Goal: Transaction & Acquisition: Purchase product/service

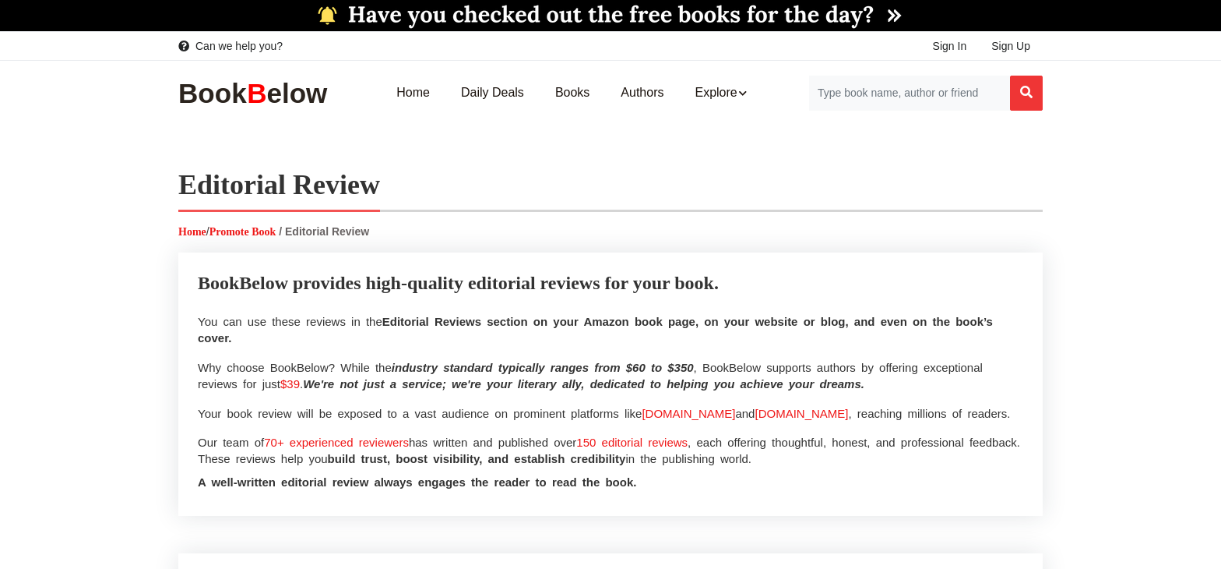
select select
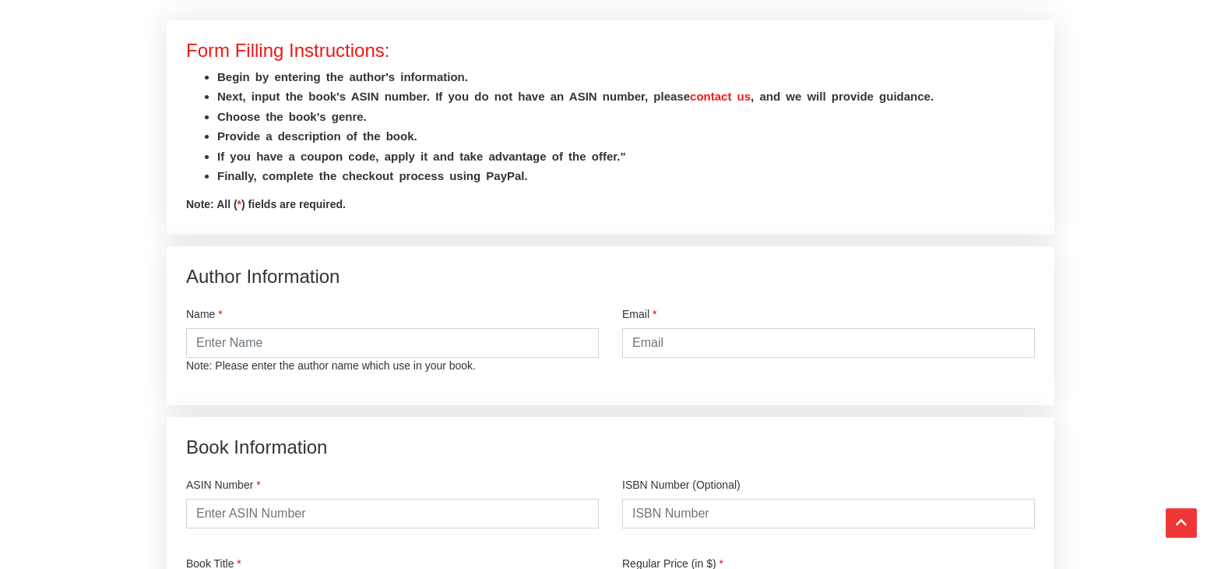
scroll to position [1762, 0]
click at [210, 352] on input "text" at bounding box center [392, 344] width 413 height 30
type input "[PERSON_NAME]"
click at [659, 335] on input "email" at bounding box center [828, 344] width 413 height 30
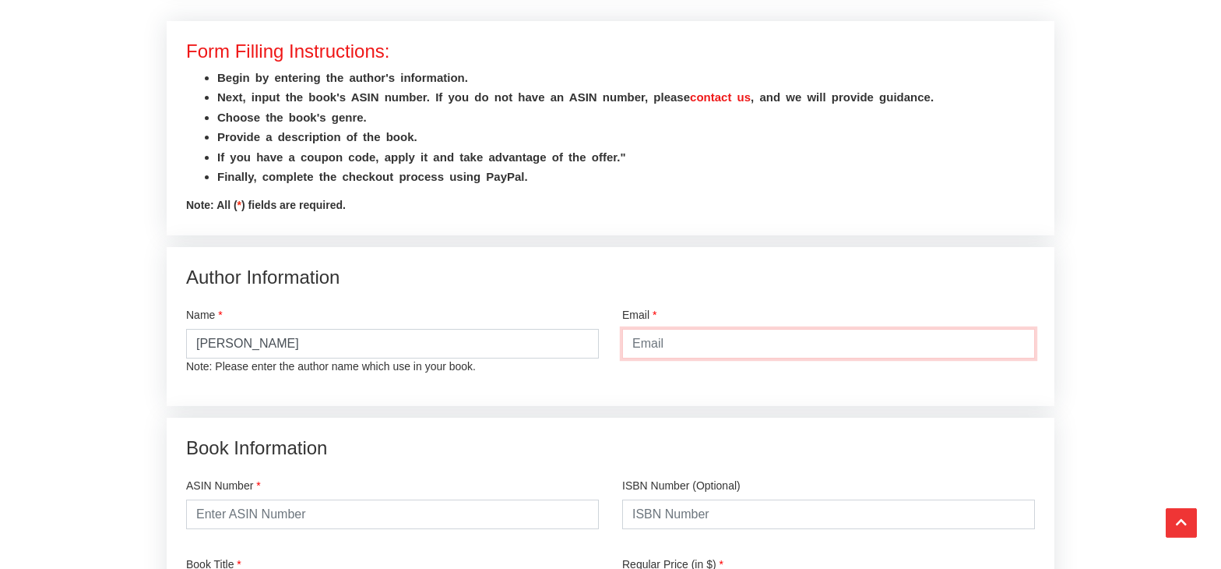
click at [659, 335] on input "email" at bounding box center [828, 344] width 413 height 30
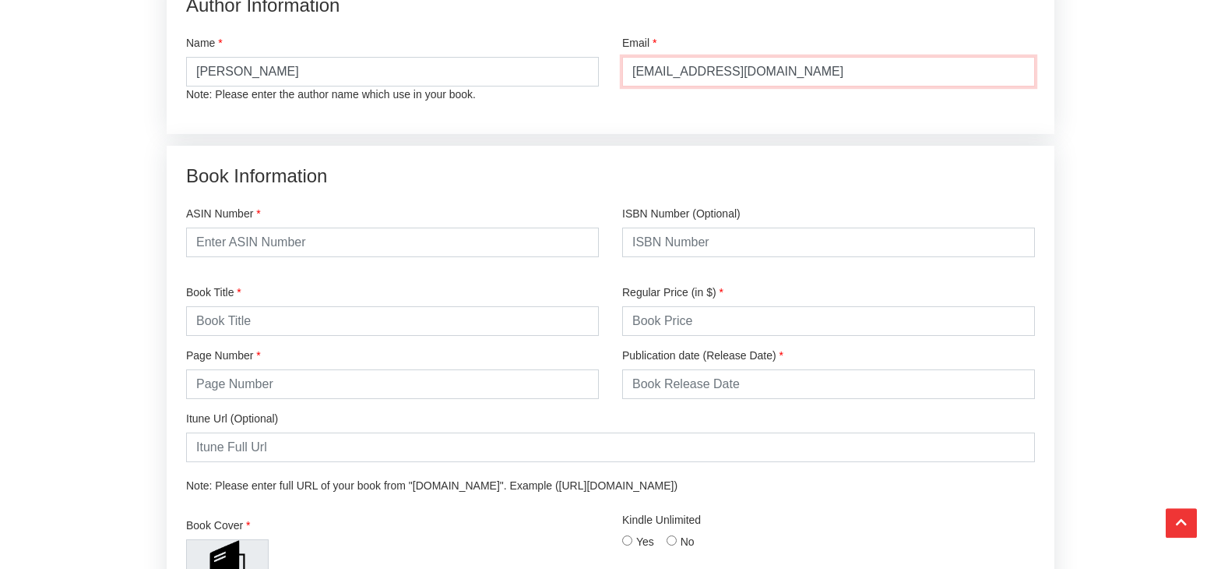
scroll to position [2040, 0]
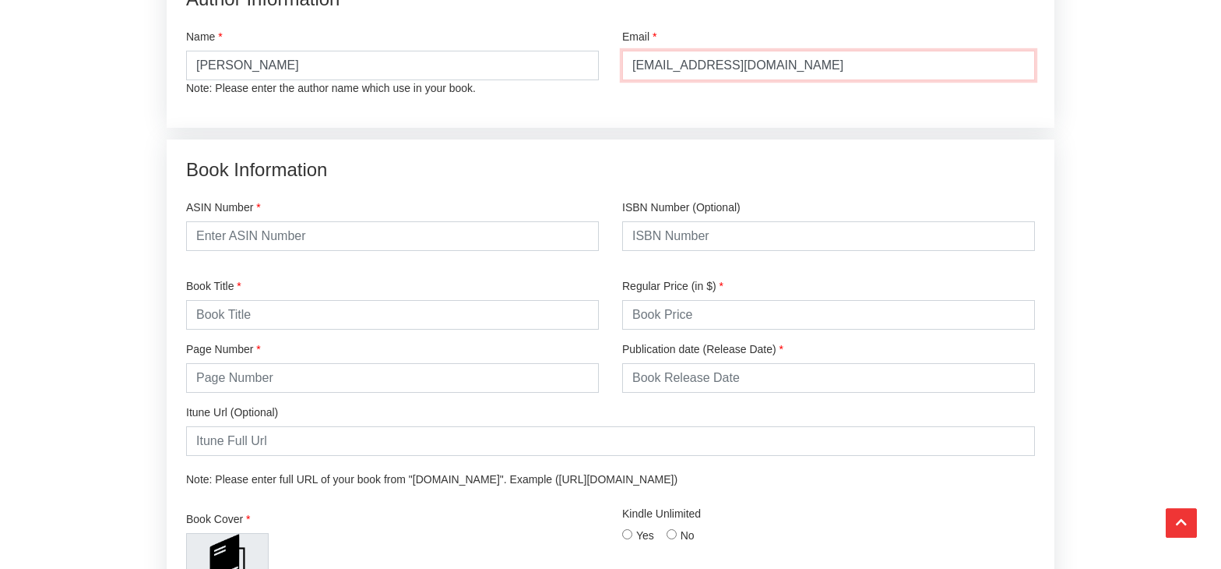
type input "[EMAIL_ADDRESS][DOMAIN_NAME]"
click at [262, 233] on input "text" at bounding box center [392, 236] width 413 height 30
paste input "B0FKZNTB65"
type input "B0FKZNTB65"
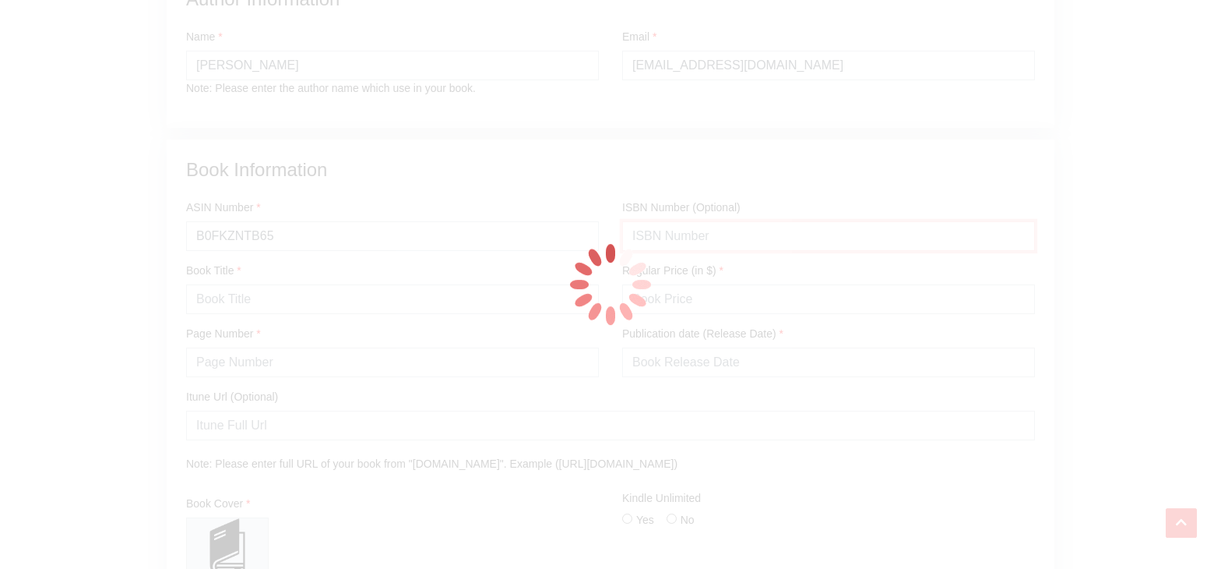
click at [638, 238] on input "text" at bounding box center [828, 236] width 413 height 30
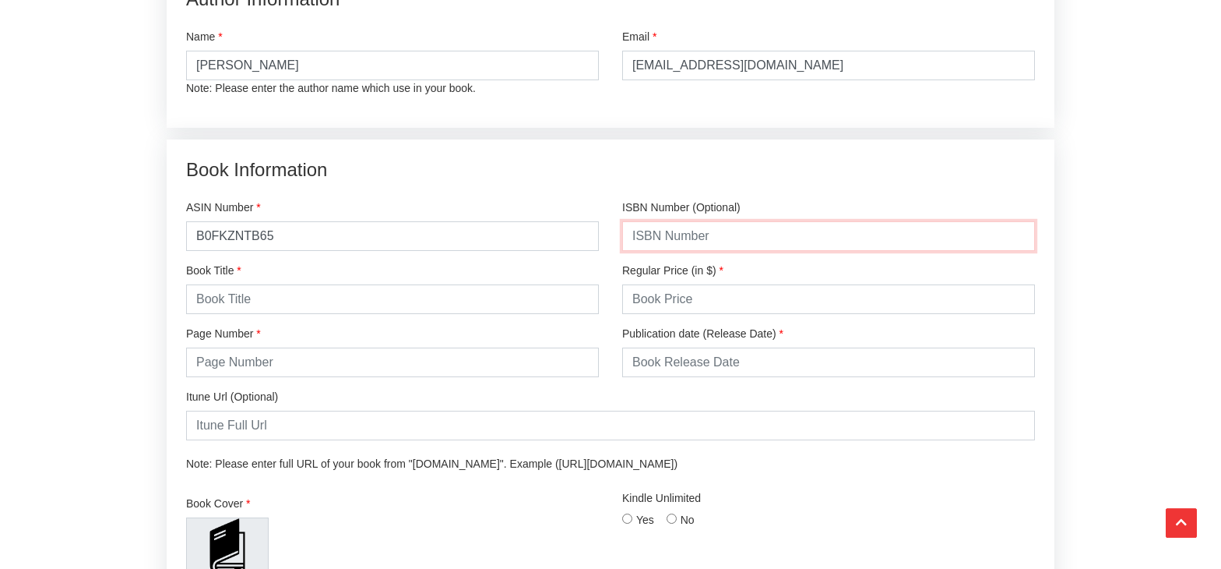
click at [638, 238] on input "text" at bounding box center [828, 236] width 413 height 30
paste input "979-8218752859"
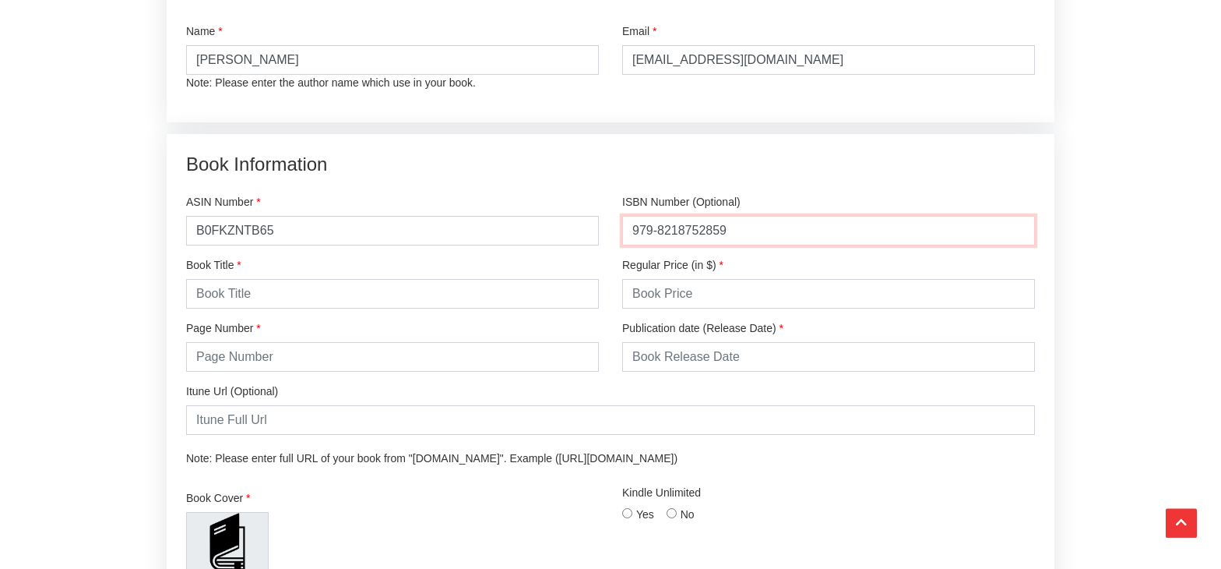
type input "979-8218752859"
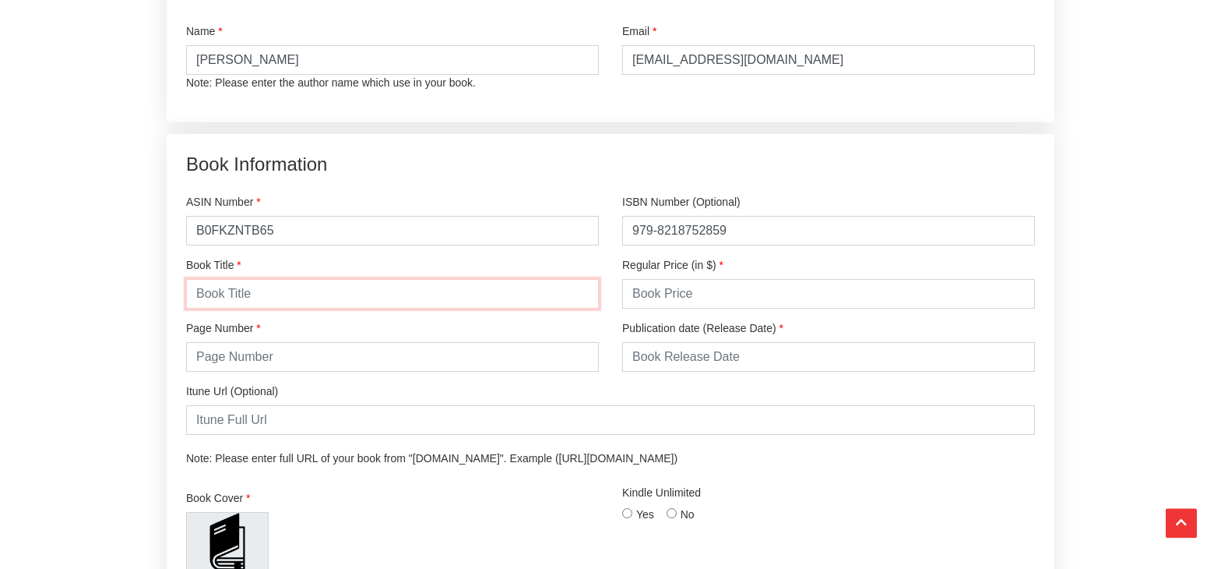
click at [242, 286] on input "text" at bounding box center [392, 294] width 413 height 30
type input "Never Fire Anyone"
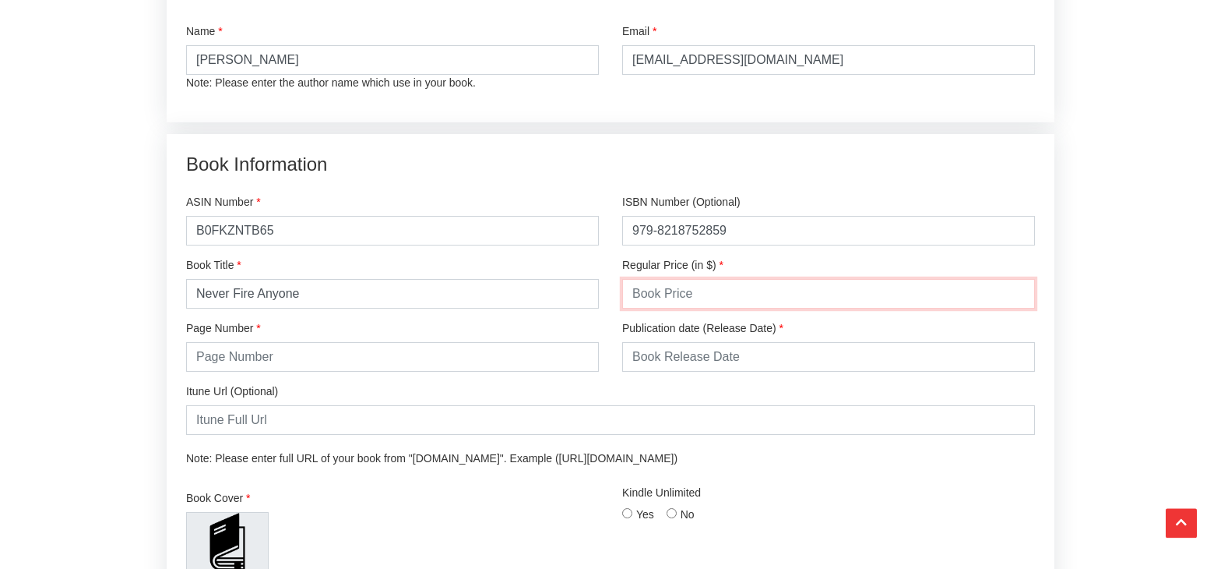
click at [660, 289] on input "number" at bounding box center [828, 294] width 413 height 30
type input "19.99"
click at [231, 364] on input "number" at bounding box center [392, 357] width 413 height 30
type input "265"
click at [735, 352] on input "text" at bounding box center [828, 357] width 413 height 30
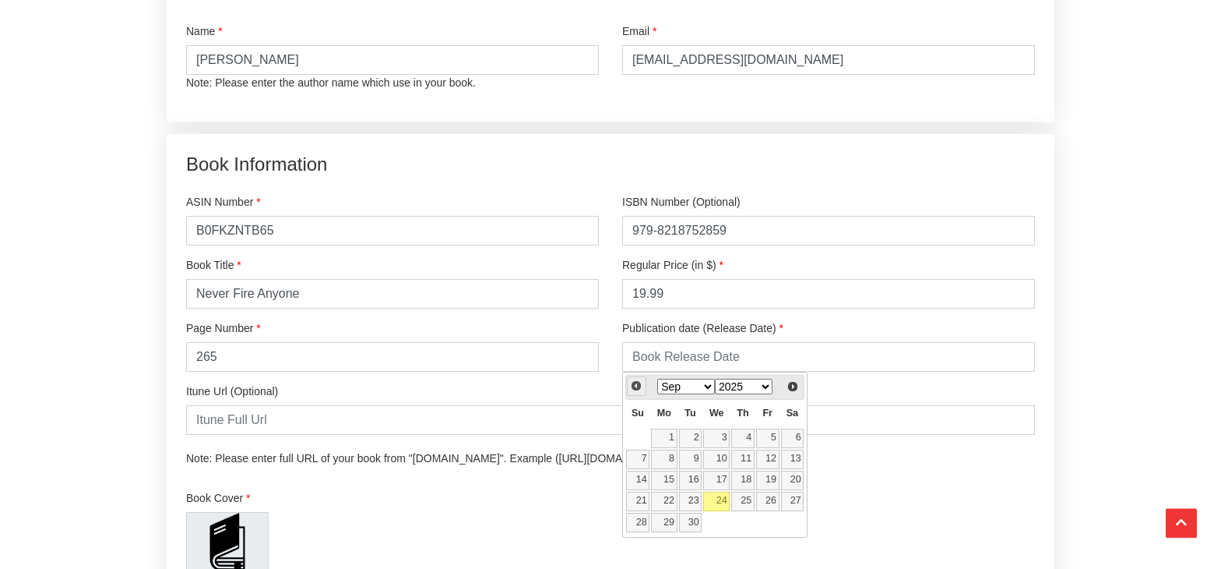
click at [640, 389] on span "Prev" at bounding box center [636, 385] width 12 height 12
click at [763, 523] on link "29" at bounding box center [767, 521] width 23 height 19
type input "[DATE]"
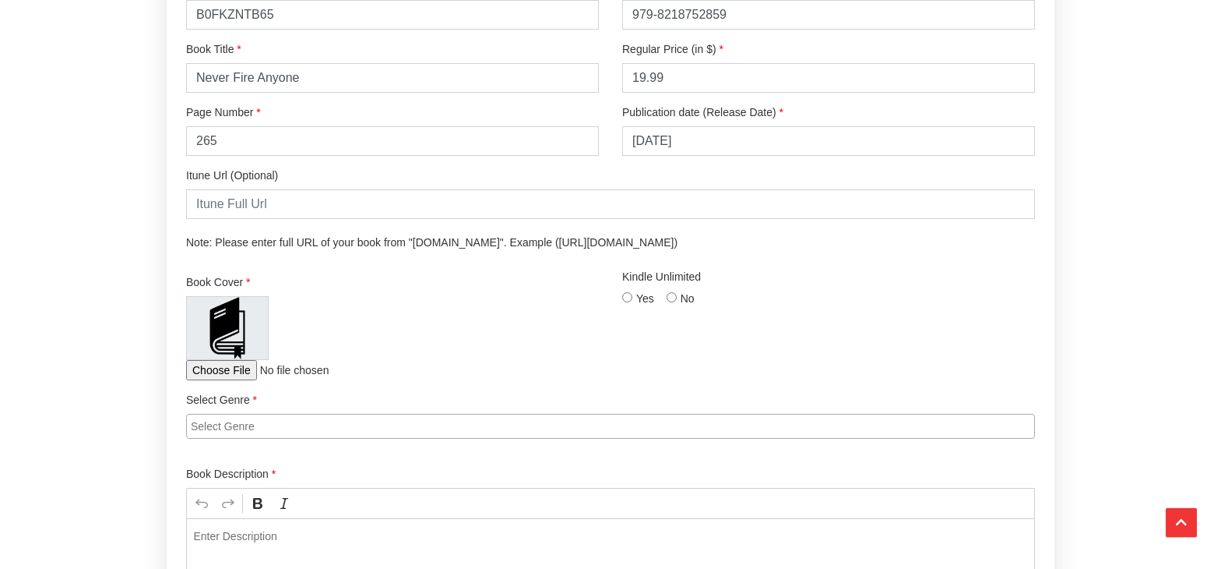
scroll to position [2265, 0]
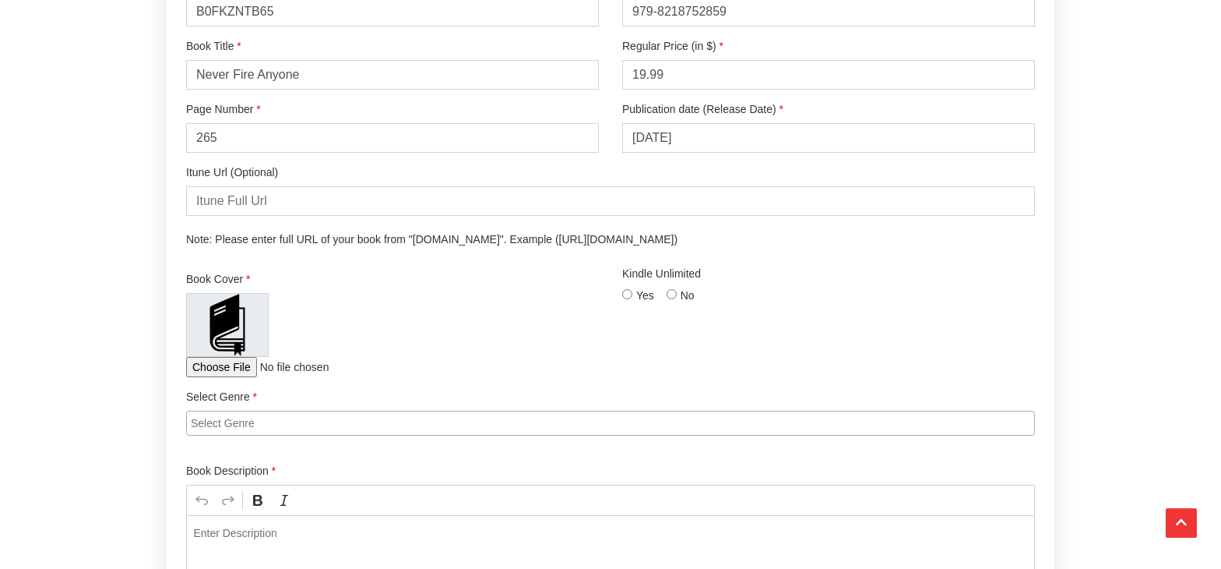
click at [671, 294] on input "No" at bounding box center [672, 294] width 10 height 10
radio input "true"
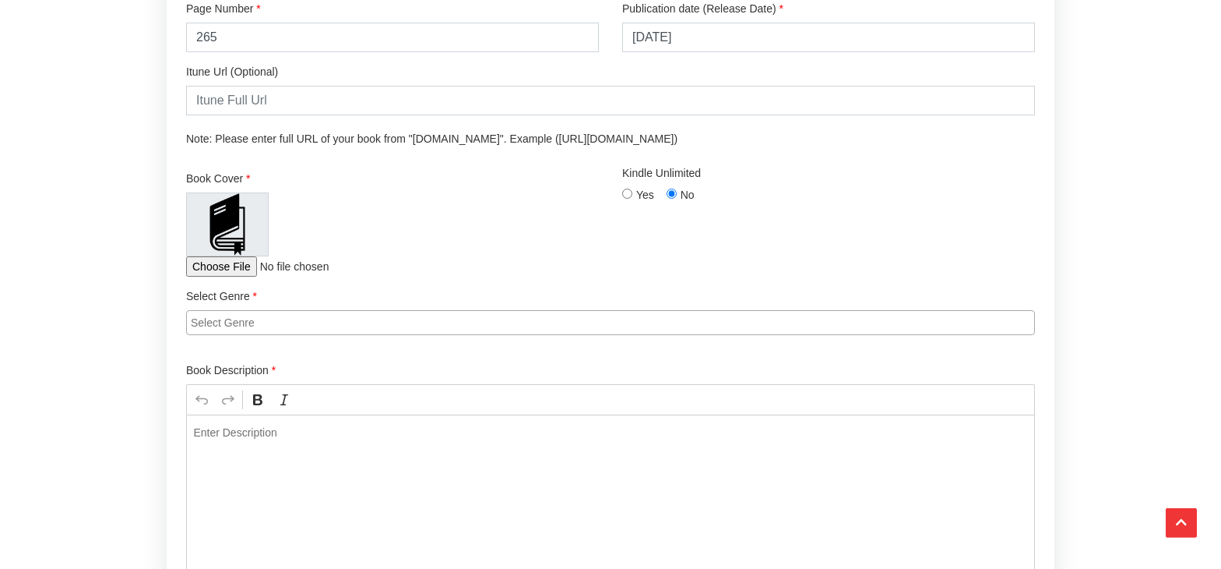
scroll to position [2369, 0]
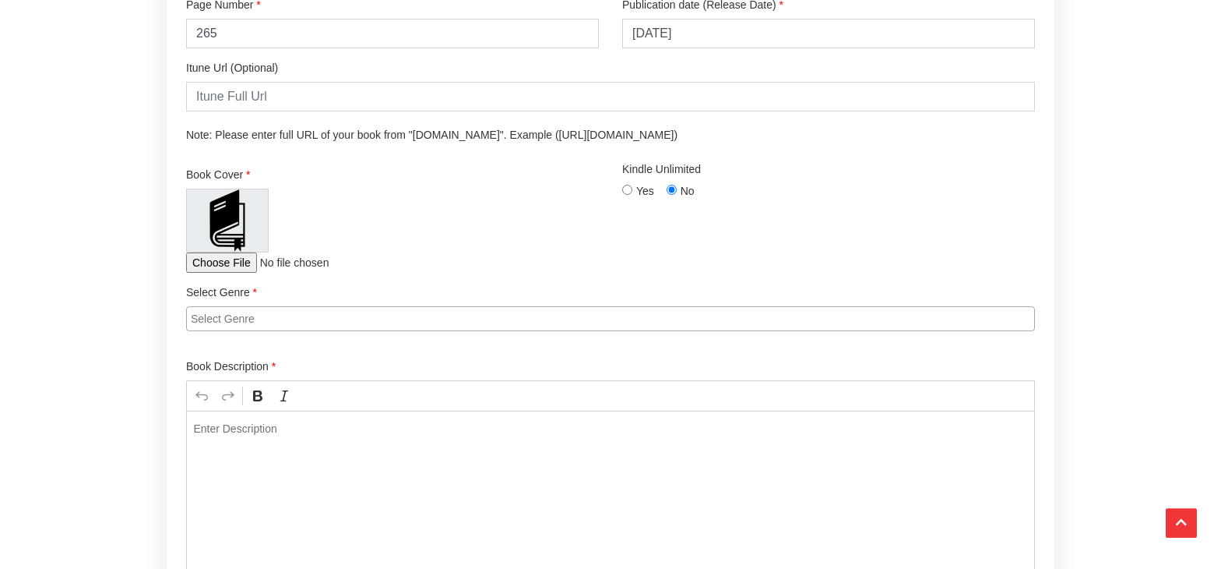
click at [206, 258] on input "file" at bounding box center [289, 262] width 206 height 20
type input "C:\fakepath\FINAL - FRONT COVER NEVER FIRE ANYONE.jpg"
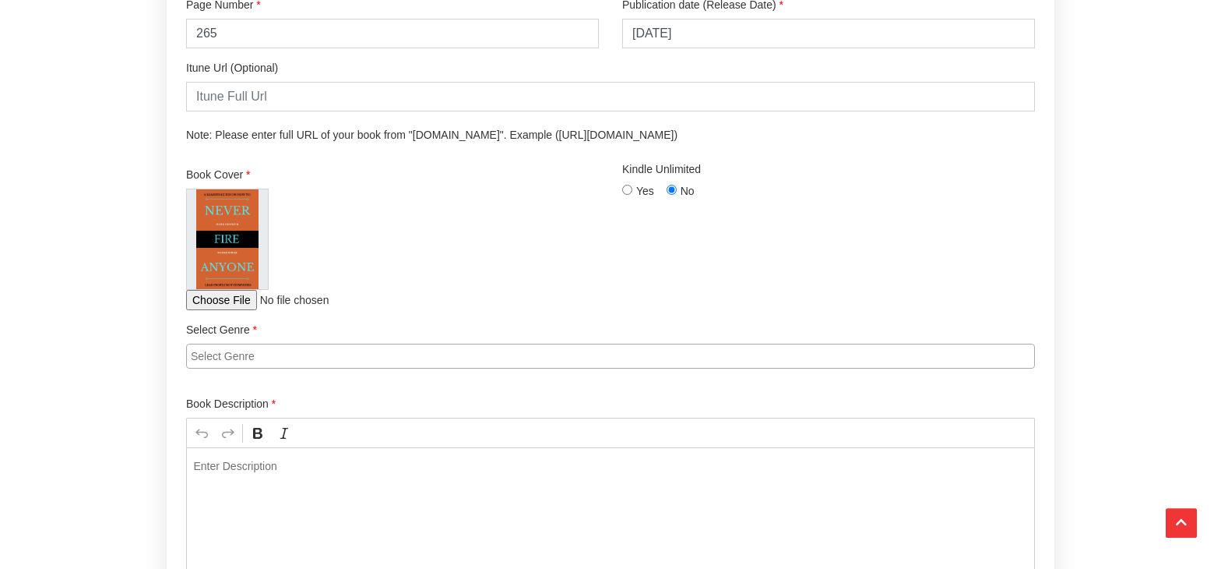
click at [252, 357] on input "search" at bounding box center [614, 356] width 847 height 16
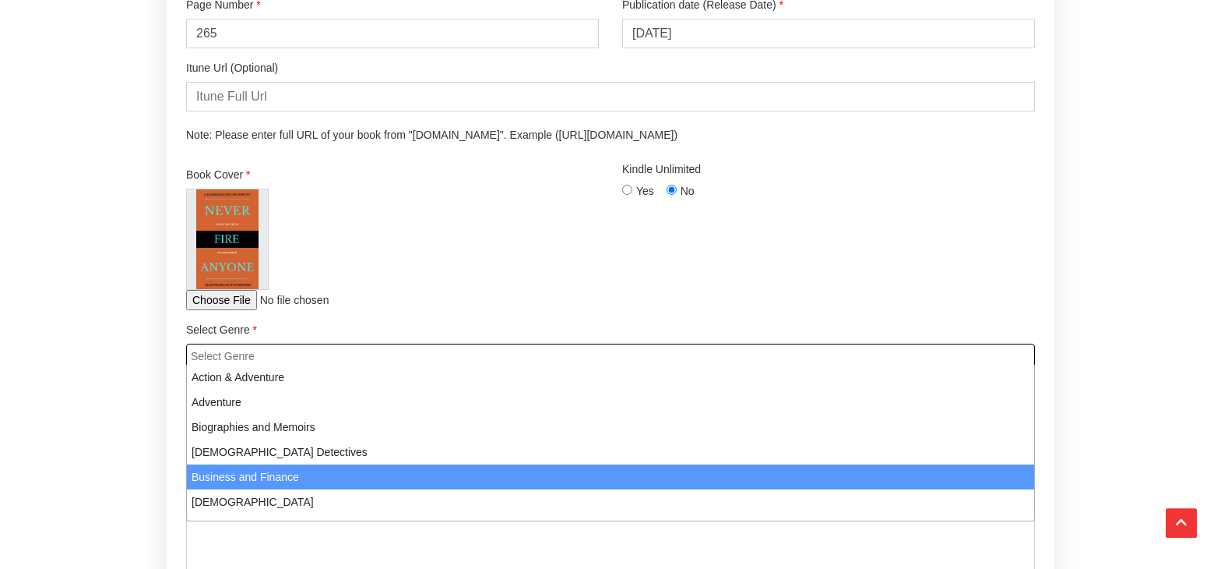
select select "3"
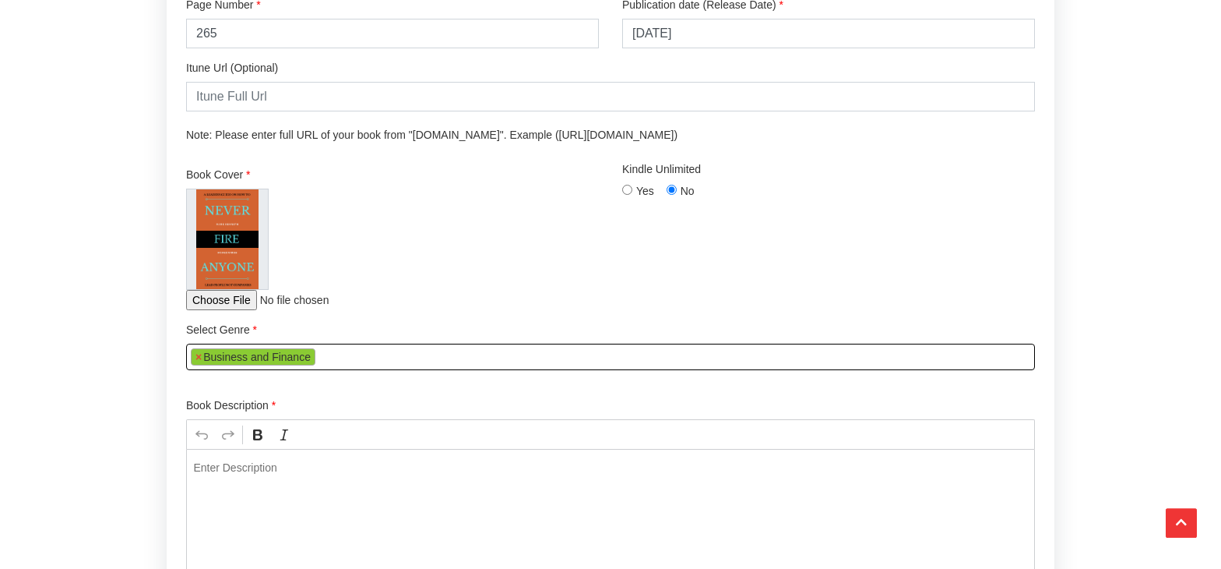
scroll to position [71, 0]
click at [329, 361] on ul "× Business and Finance" at bounding box center [610, 354] width 847 height 21
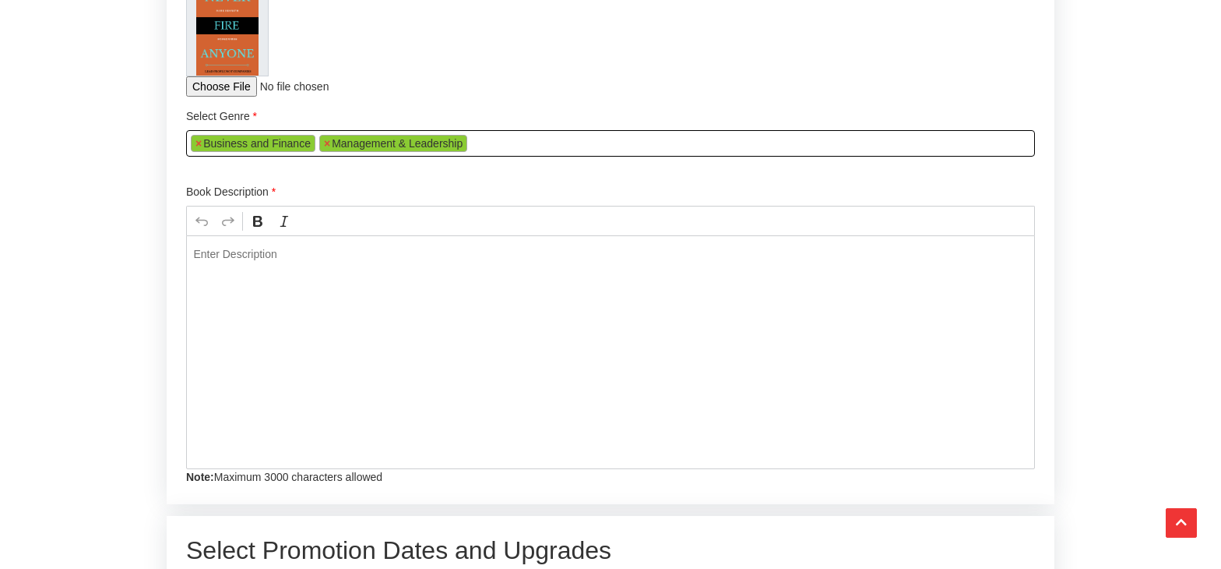
scroll to position [2640, 0]
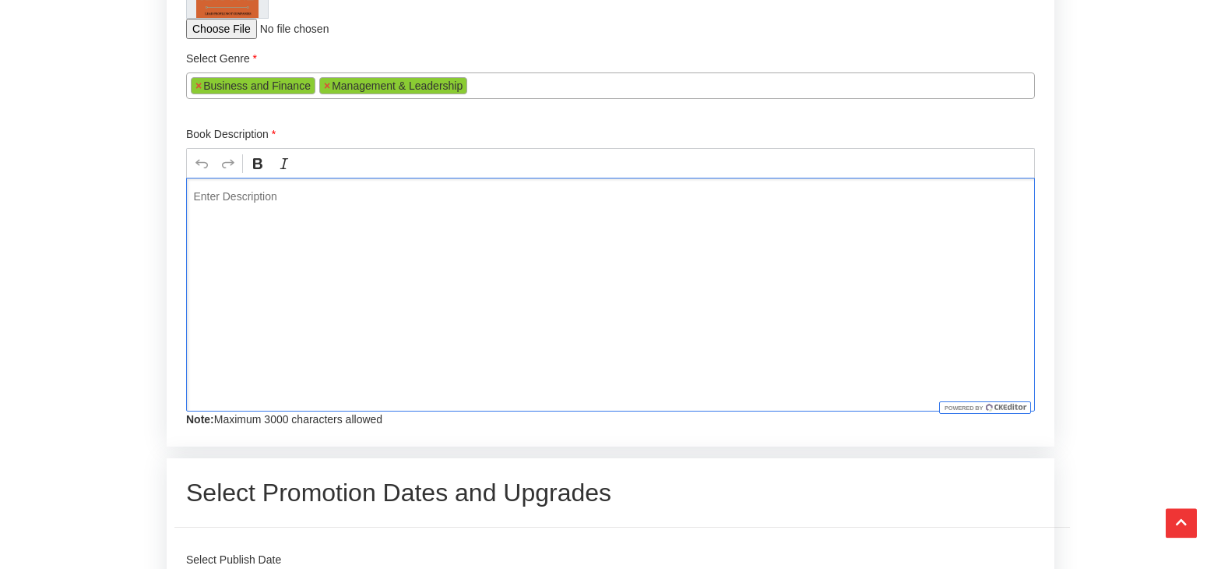
click at [283, 247] on div "Editor editing area: main. Press Alt+0 for help." at bounding box center [610, 295] width 849 height 234
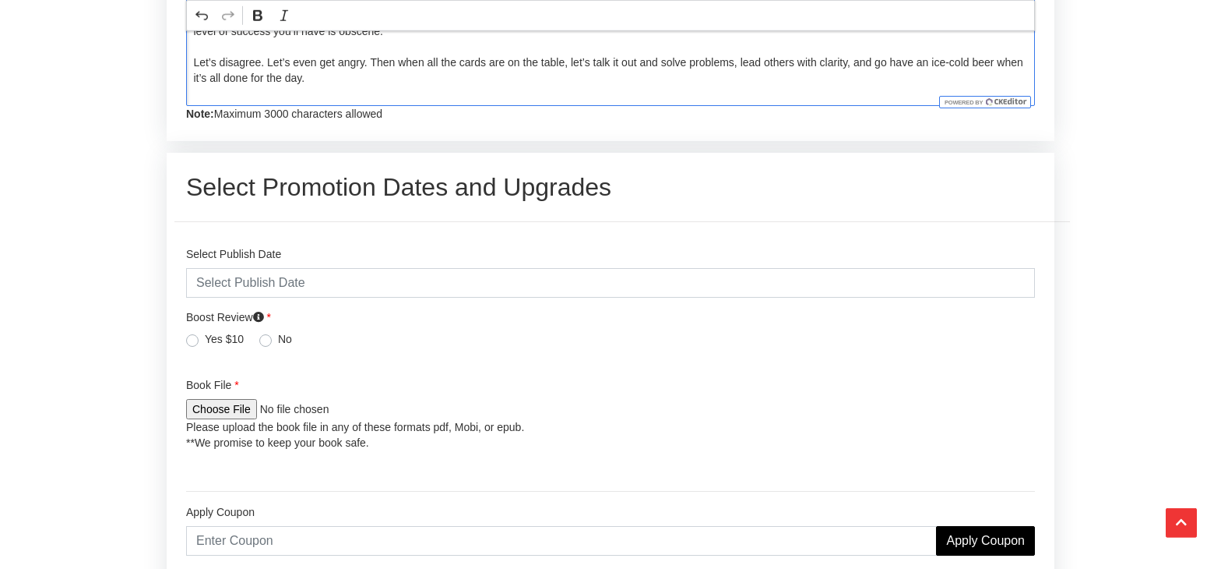
scroll to position [2959, 0]
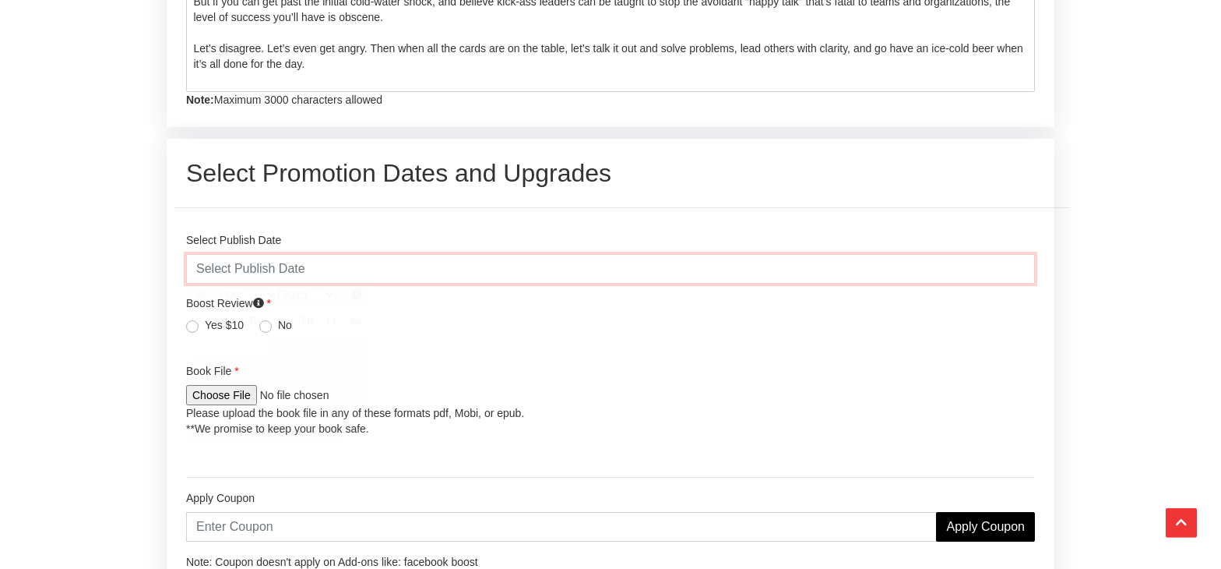
click at [221, 268] on input "text" at bounding box center [610, 269] width 849 height 30
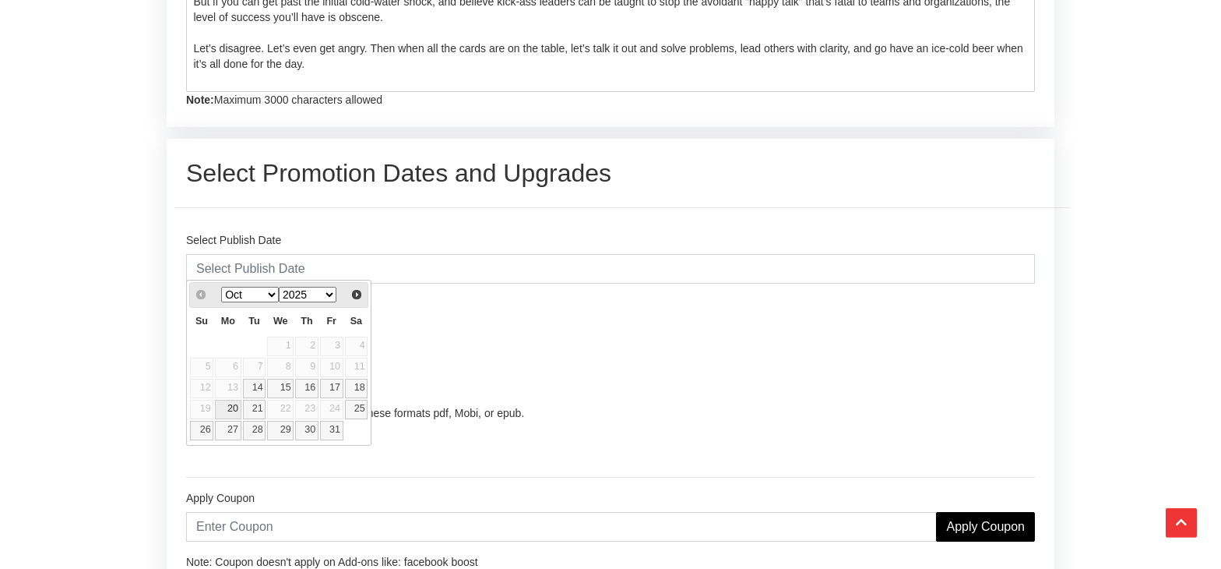
click at [231, 407] on link "20" at bounding box center [228, 409] width 26 height 19
type input "[DATE]"
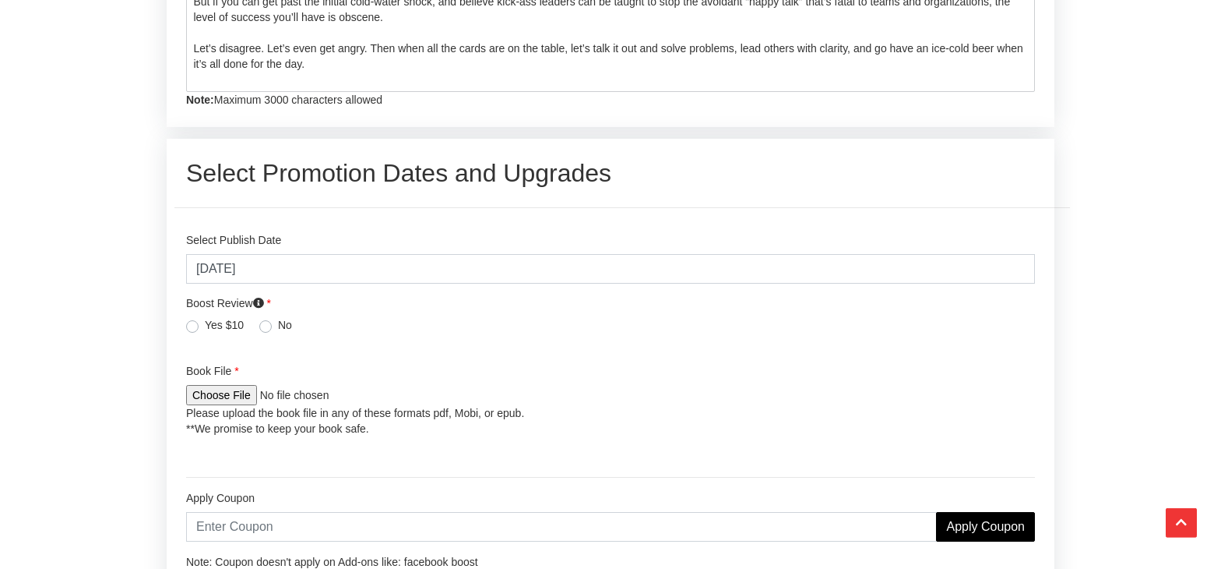
click at [205, 322] on label "Yes $10" at bounding box center [224, 325] width 39 height 16
click at [198, 322] on input "Yes $10" at bounding box center [192, 325] width 12 height 16
radio input "true"
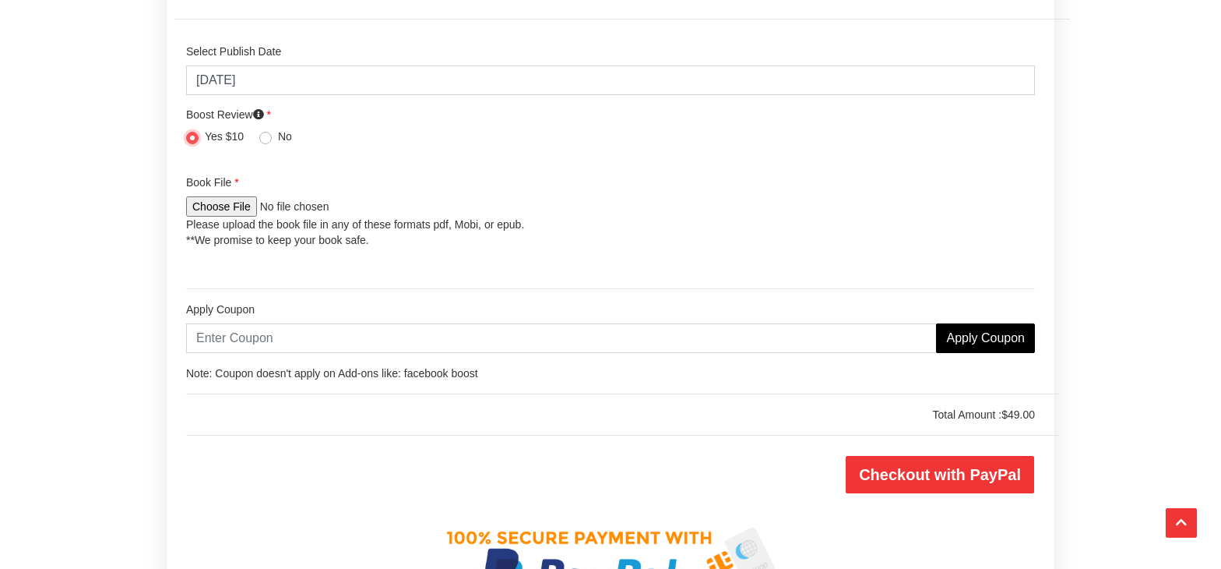
scroll to position [3184, 0]
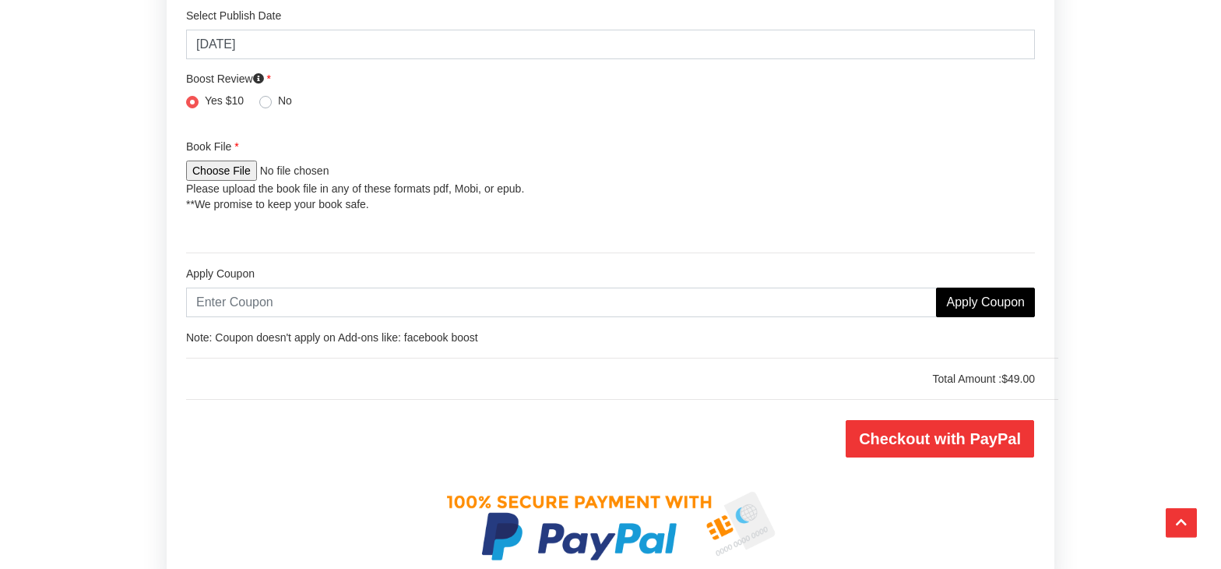
click at [209, 171] on input "file" at bounding box center [289, 170] width 206 height 20
type input "C:\fakepath\FINAL PDF FOR BOOK REVIEW.pdf"
click at [231, 292] on input "text" at bounding box center [561, 302] width 751 height 30
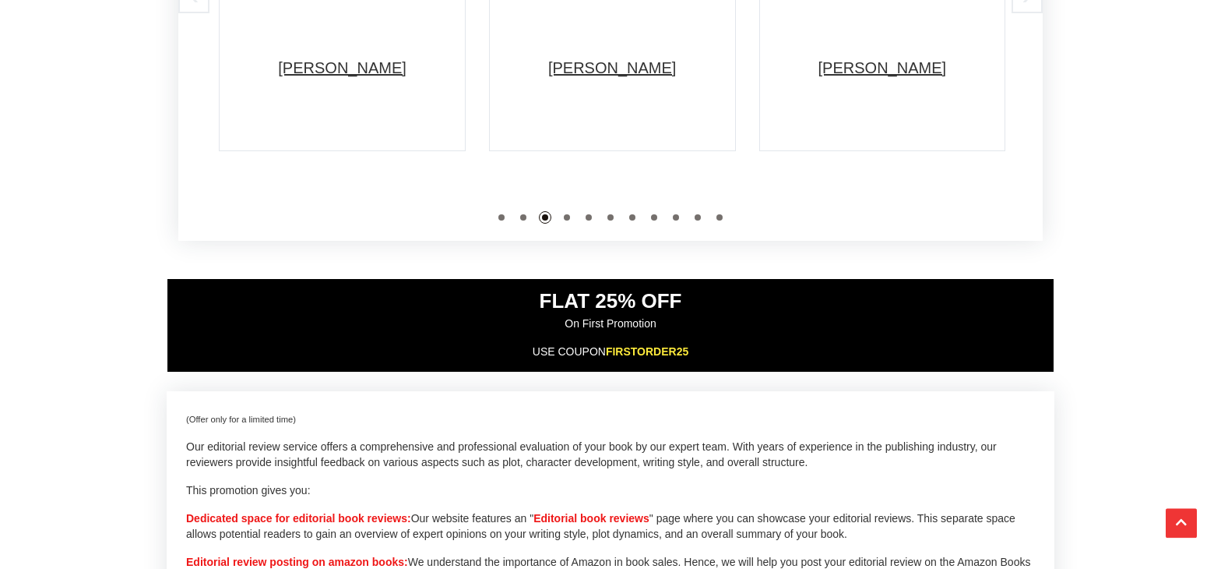
scroll to position [888, 0]
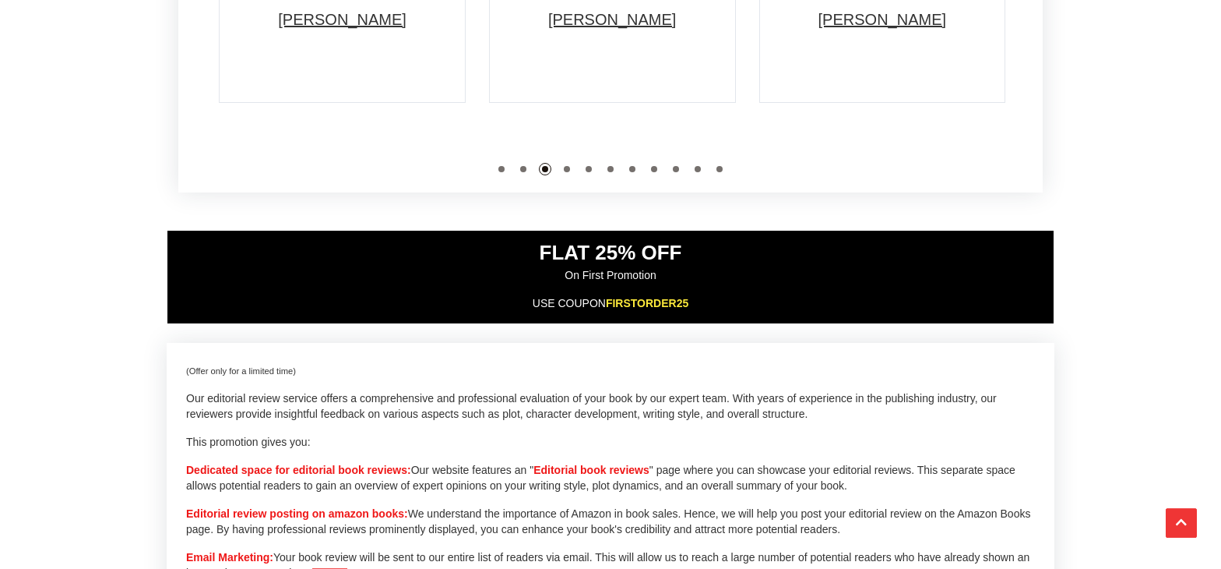
click at [667, 300] on span "FIRSTORDER25" at bounding box center [647, 303] width 83 height 12
copy p "FIRSTORDER25"
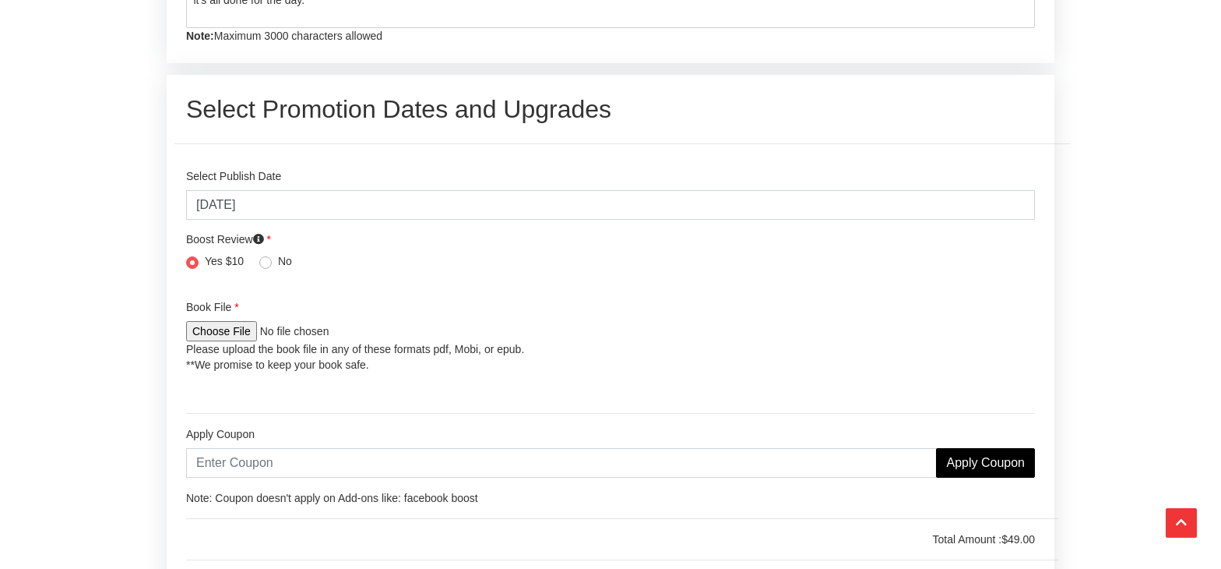
scroll to position [3122, 0]
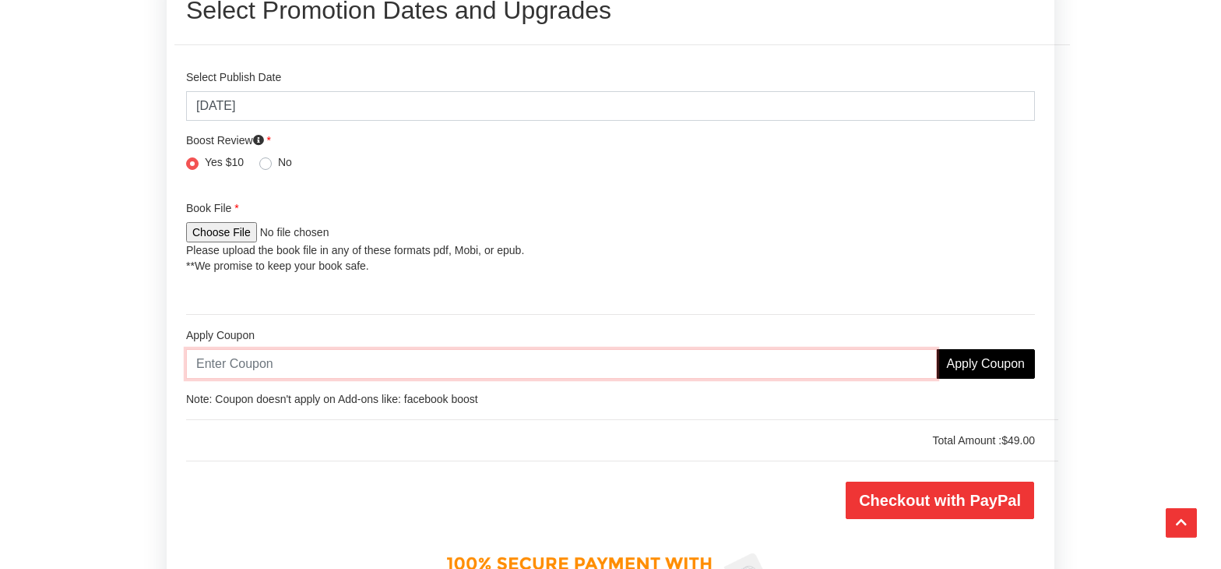
click at [228, 356] on input "text" at bounding box center [561, 364] width 751 height 30
paste input "FIRSTORDER25"
type input "FIRSTORDER25"
click at [980, 363] on input "Apply Coupon" at bounding box center [985, 364] width 99 height 30
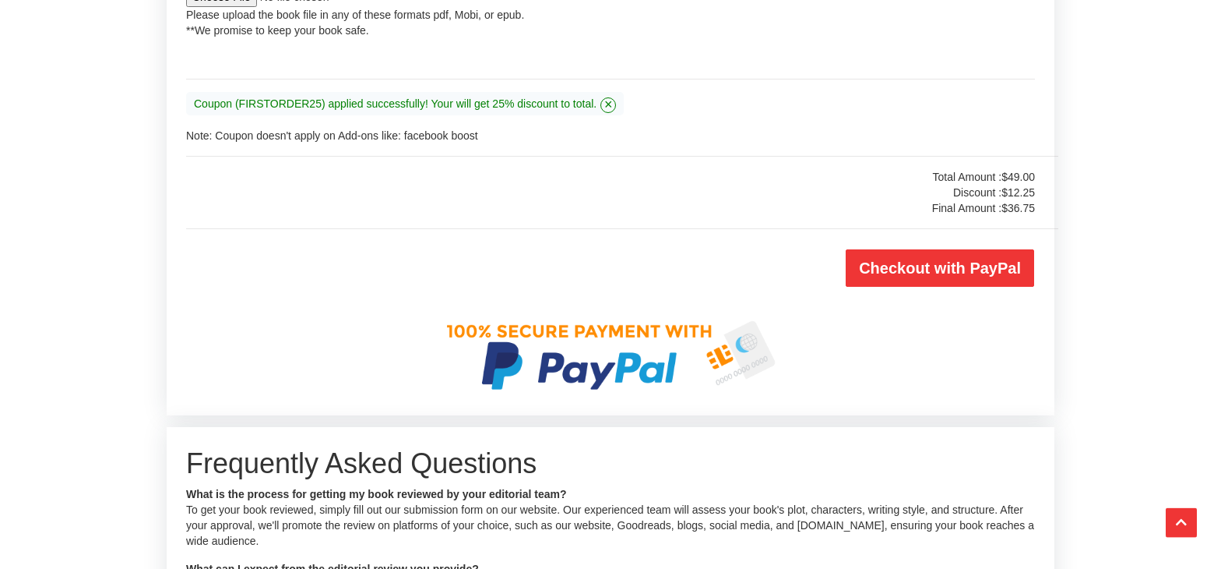
scroll to position [3421, 0]
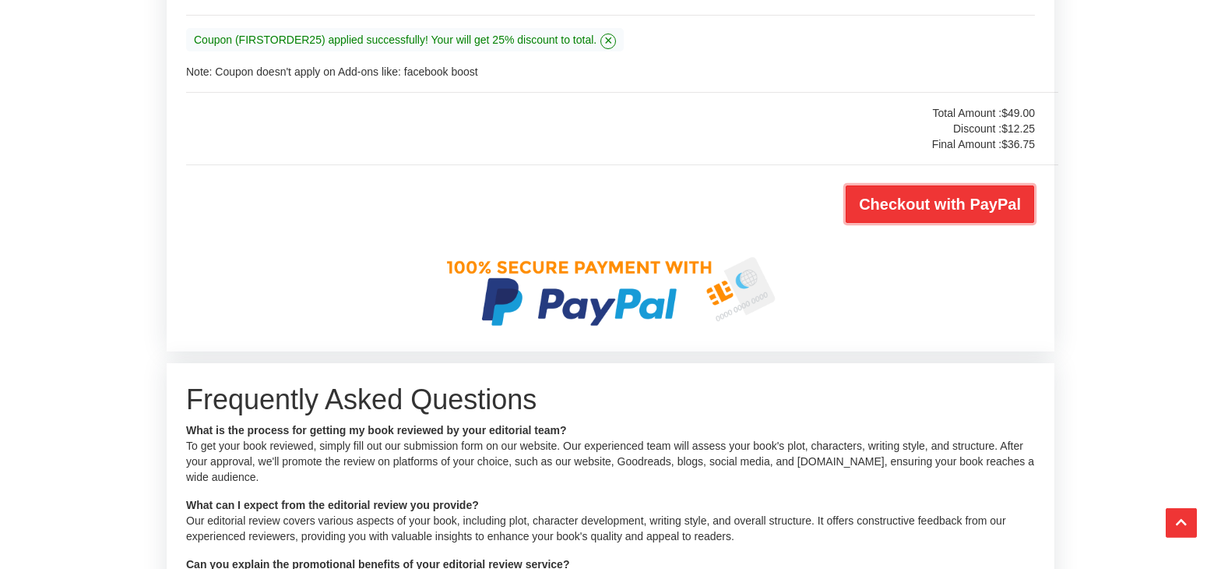
click at [934, 197] on input "Checkout with PayPal" at bounding box center [940, 203] width 188 height 37
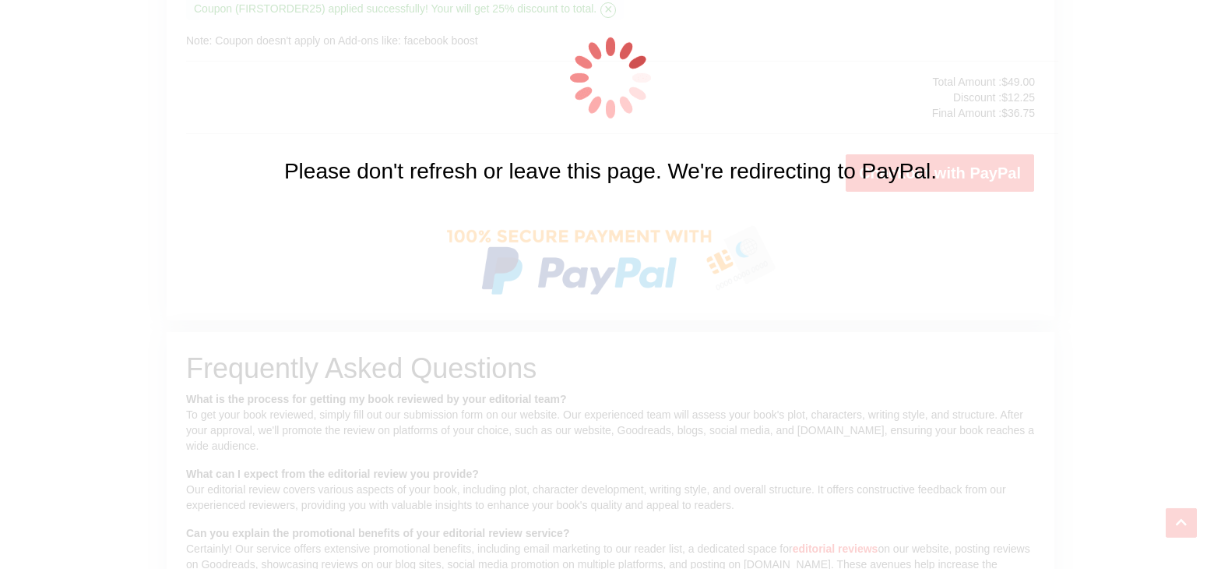
click at [234, 409] on div "Please don't refresh or leave this page. We're redirecting to PayPal." at bounding box center [610, 284] width 1221 height 569
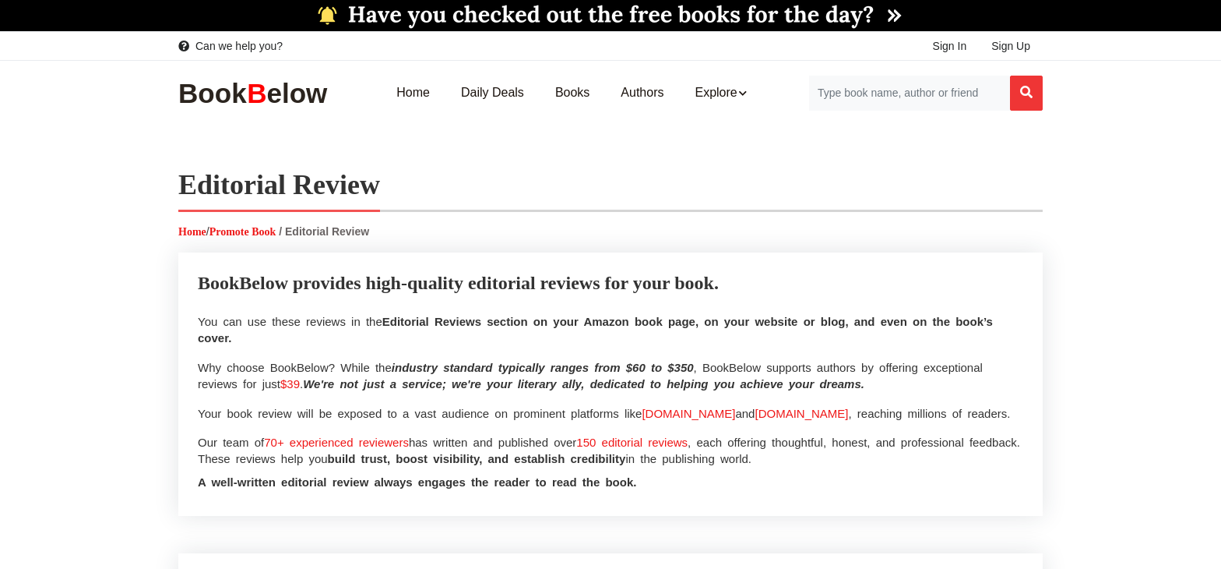
select select "3"
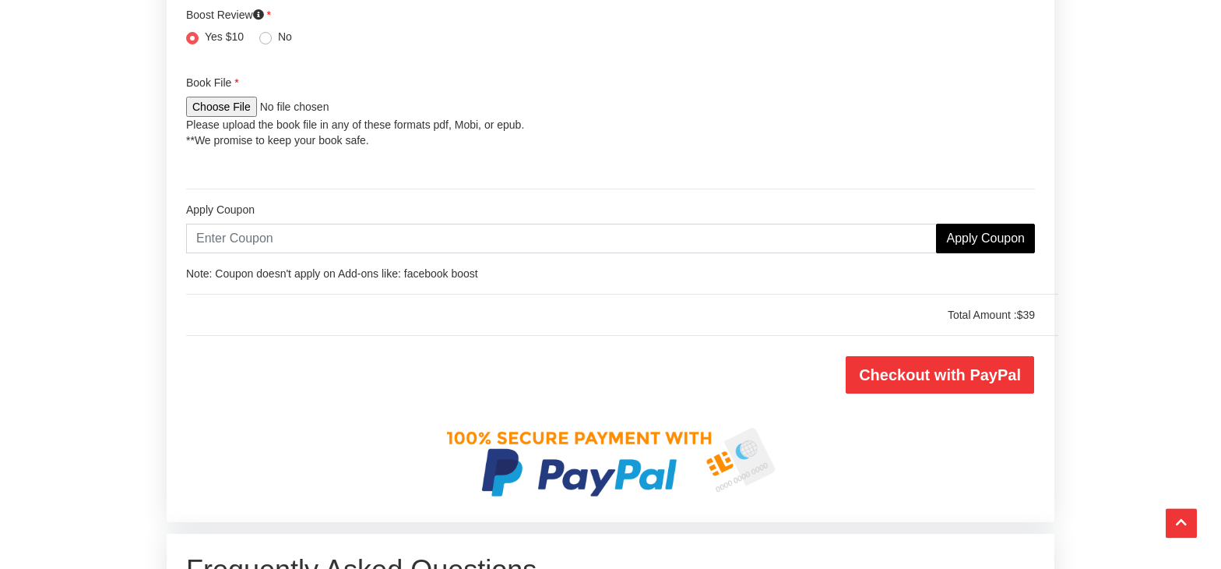
scroll to position [3216, 0]
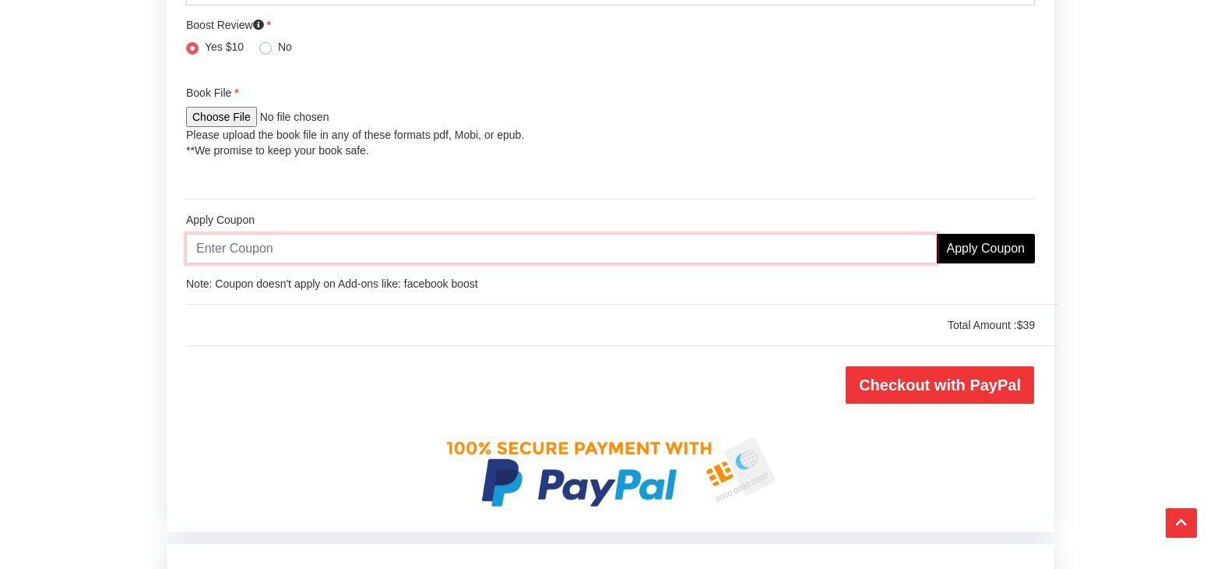
click at [229, 252] on input "text" at bounding box center [561, 249] width 751 height 30
click at [226, 252] on input "text" at bounding box center [561, 249] width 751 height 30
paste input "FIRSTORDER25"
click at [937, 248] on input "FIRSTORDER25" at bounding box center [561, 249] width 751 height 30
type input "FIRSTORDER25"
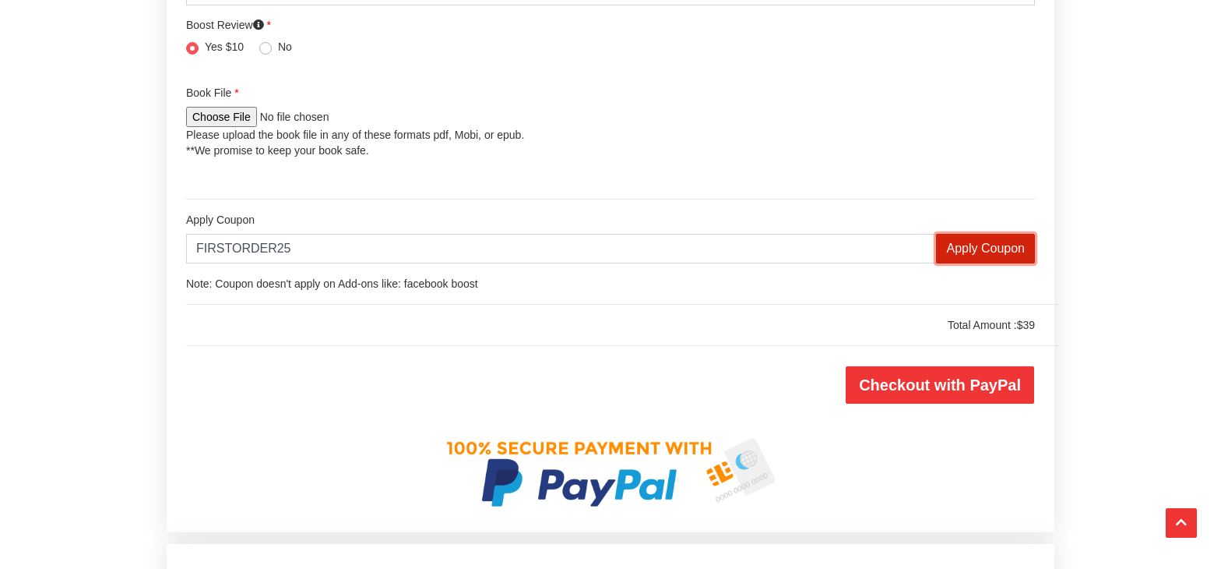
click at [982, 246] on input "Apply Coupon" at bounding box center [985, 249] width 99 height 30
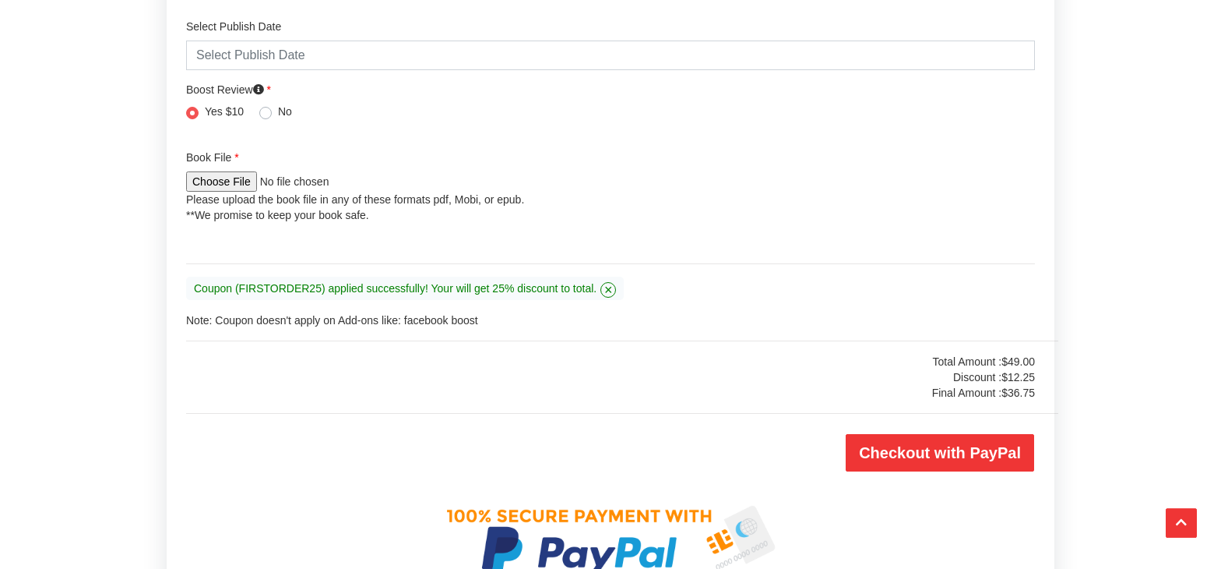
scroll to position [3155, 0]
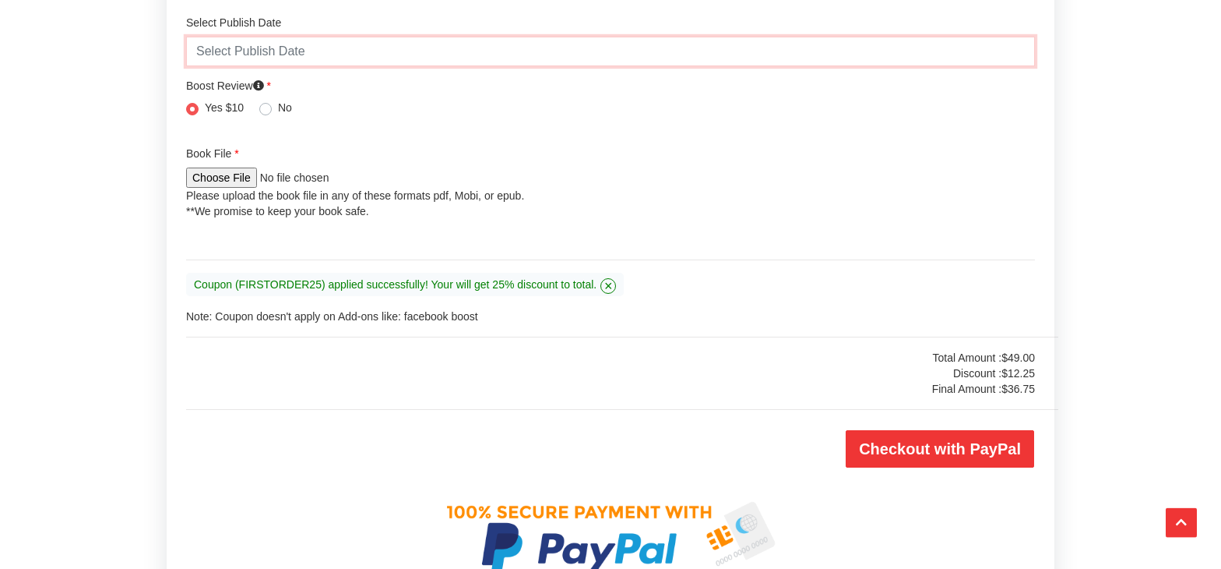
click at [225, 53] on input "text" at bounding box center [610, 52] width 849 height 30
